Goal: Task Accomplishment & Management: Use online tool/utility

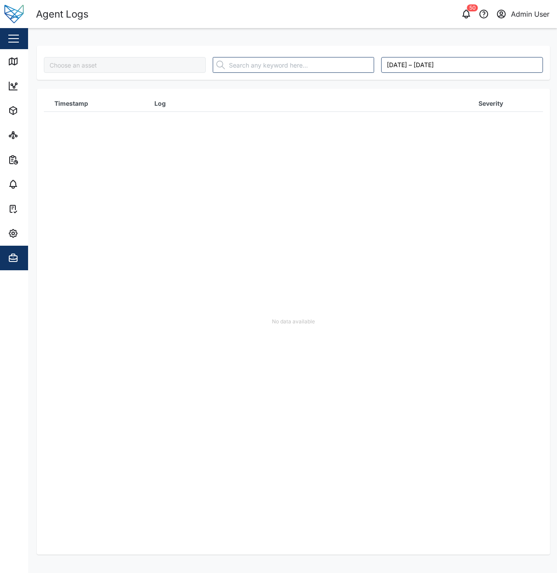
type input "[PERSON_NAME]"
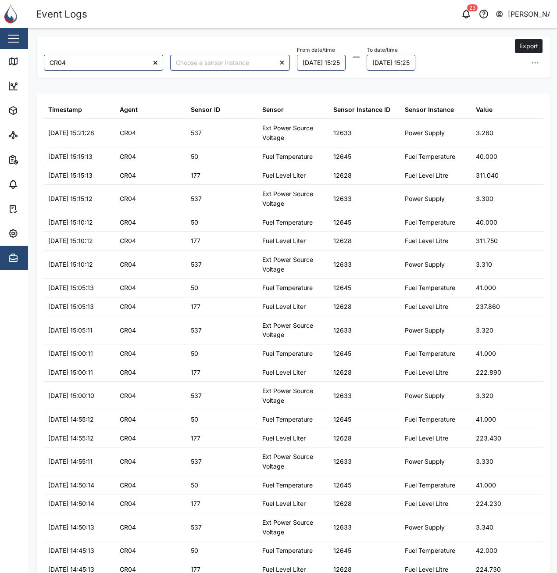
click at [529, 58] on button "button" at bounding box center [535, 63] width 16 height 16
click at [471, 120] on span "Export all as CSV" at bounding box center [465, 121] width 52 height 15
click at [171, 80] on div "CR04 From date/time 19/08/2025 15:25 To date/time 20/08/2025 15:25 Export data …" at bounding box center [293, 295] width 513 height 517
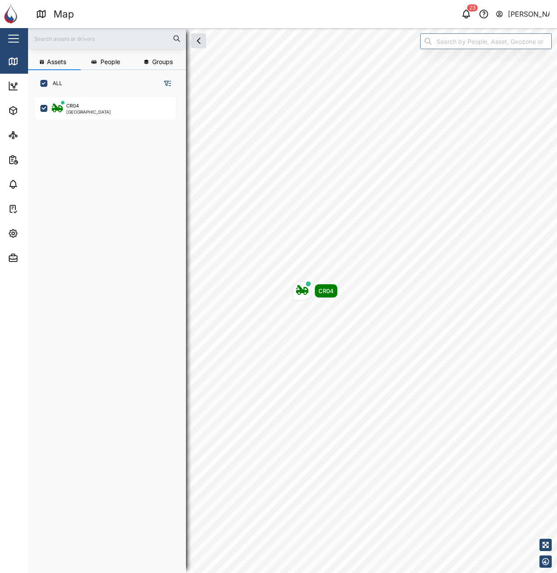
scroll to position [465, 137]
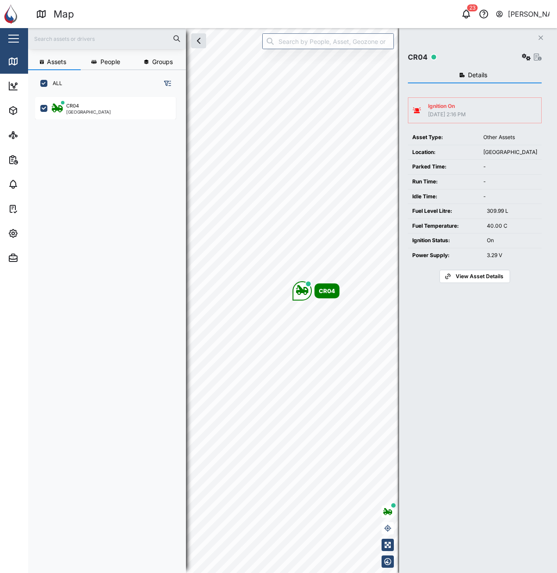
click at [465, 275] on span "View Asset Details" at bounding box center [480, 276] width 48 height 12
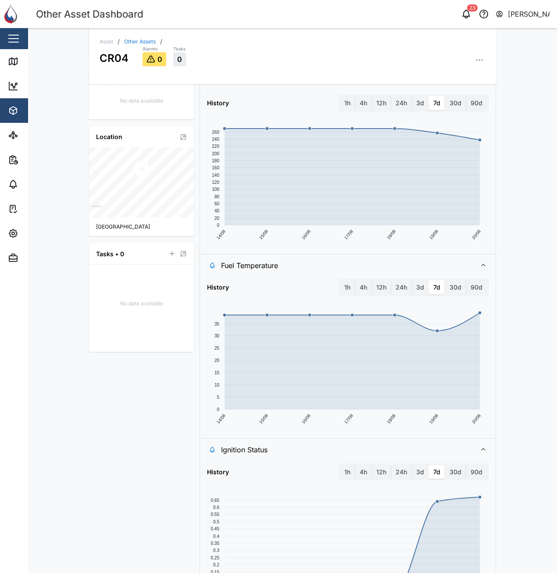
scroll to position [44, 0]
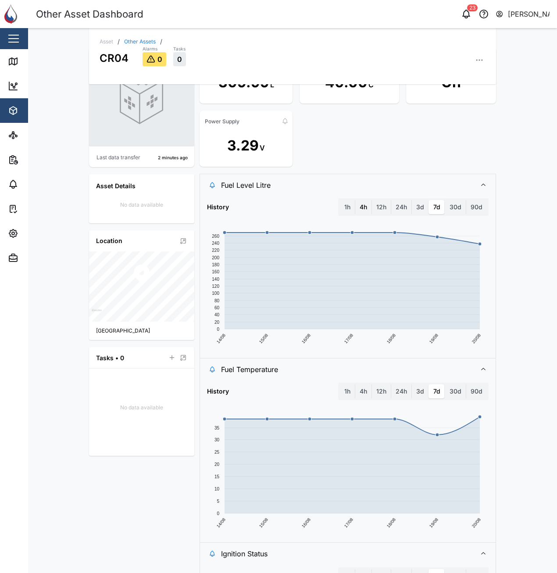
click at [361, 207] on label "4h" at bounding box center [363, 207] width 16 height 14
click at [355, 200] on hours "4h" at bounding box center [355, 200] width 0 height 0
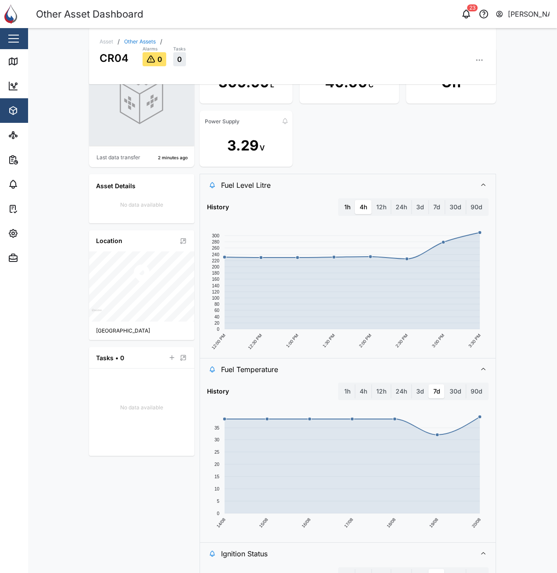
click at [346, 207] on label "1h" at bounding box center [347, 207] width 15 height 14
click at [340, 200] on hour "1h" at bounding box center [340, 200] width 0 height 0
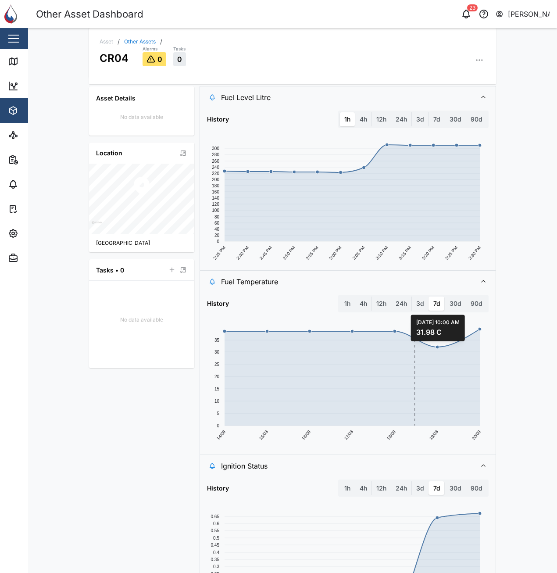
scroll to position [228, 0]
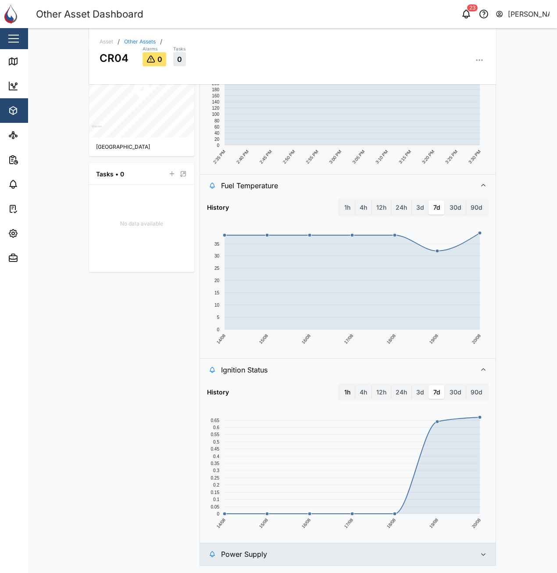
click at [347, 395] on label "1h" at bounding box center [347, 392] width 15 height 14
click at [340, 385] on hour "1h" at bounding box center [340, 385] width 0 height 0
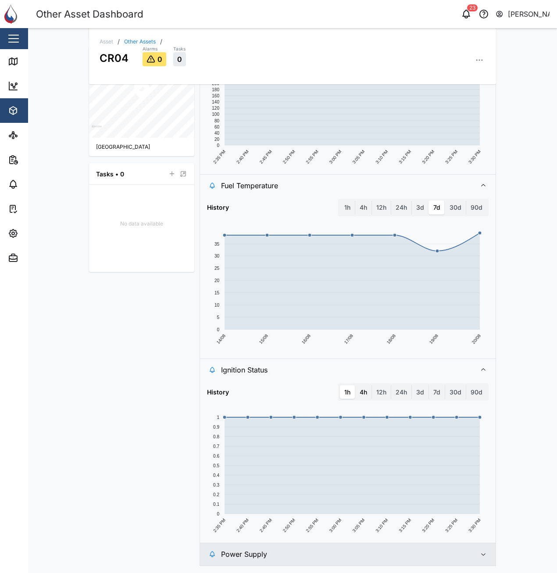
click at [365, 396] on label "4h" at bounding box center [363, 392] width 16 height 14
click at [355, 385] on hours "4h" at bounding box center [355, 385] width 0 height 0
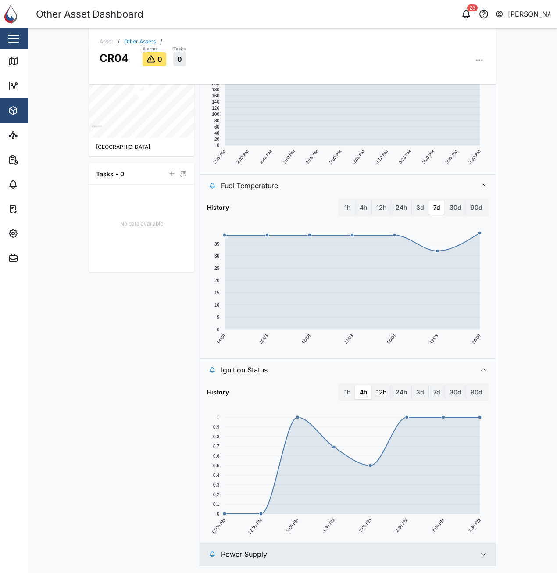
click at [379, 396] on label "12h" at bounding box center [381, 392] width 19 height 14
click at [372, 385] on hours "12h" at bounding box center [372, 385] width 0 height 0
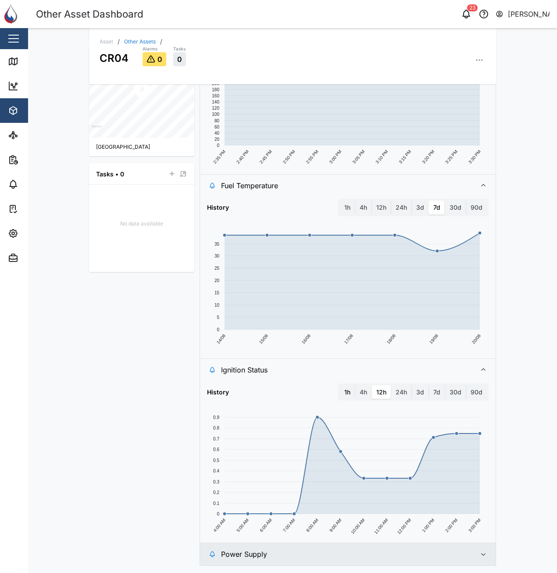
click at [346, 389] on label "1h" at bounding box center [347, 392] width 15 height 14
click at [340, 385] on hour "1h" at bounding box center [340, 385] width 0 height 0
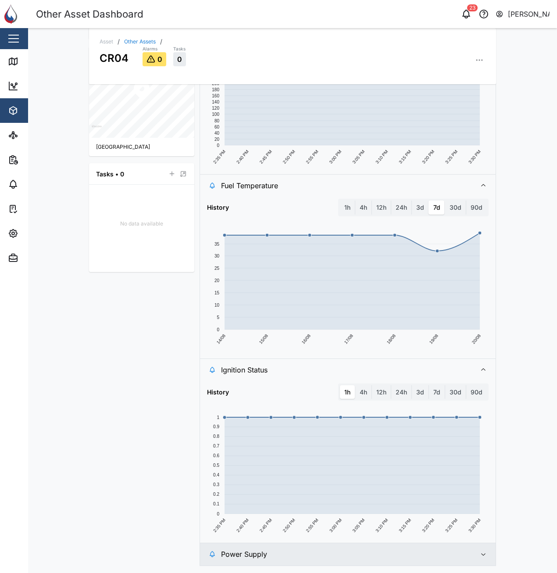
click at [465, 556] on span "Power Supply" at bounding box center [345, 554] width 248 height 22
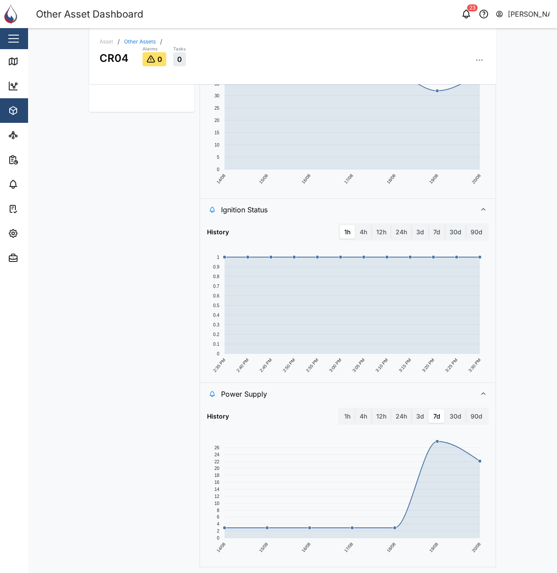
scroll to position [389, 0]
click at [363, 413] on label "4h" at bounding box center [363, 415] width 16 height 14
click at [355, 408] on hours "4h" at bounding box center [355, 408] width 0 height 0
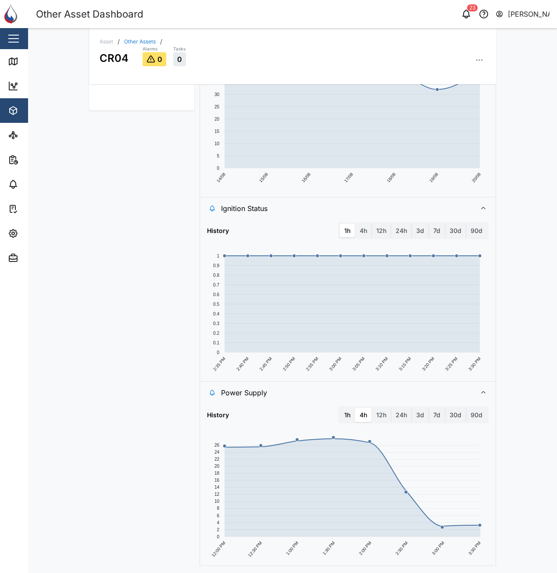
click at [346, 415] on label "1h" at bounding box center [347, 415] width 15 height 14
click at [340, 408] on hour "1h" at bounding box center [340, 408] width 0 height 0
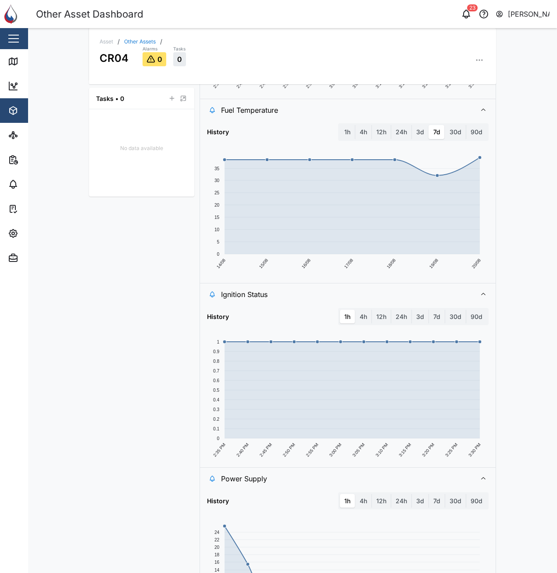
scroll to position [307, 0]
